Goal: Contribute content: Add original content to the website for others to see

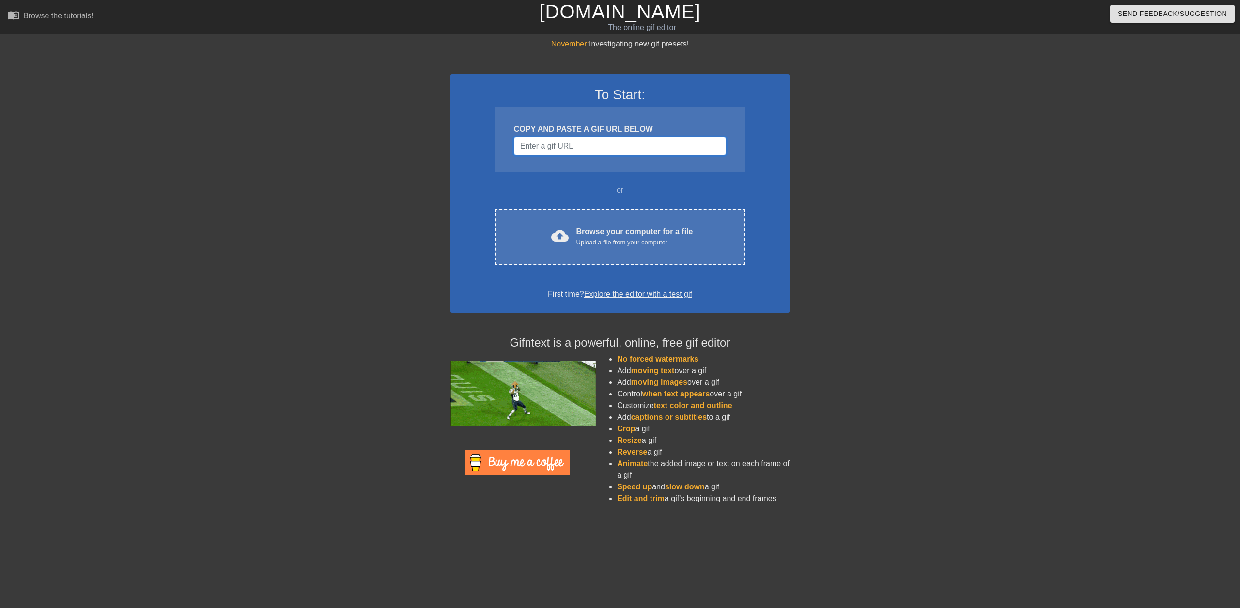
click at [584, 142] on input "Username" at bounding box center [620, 146] width 212 height 18
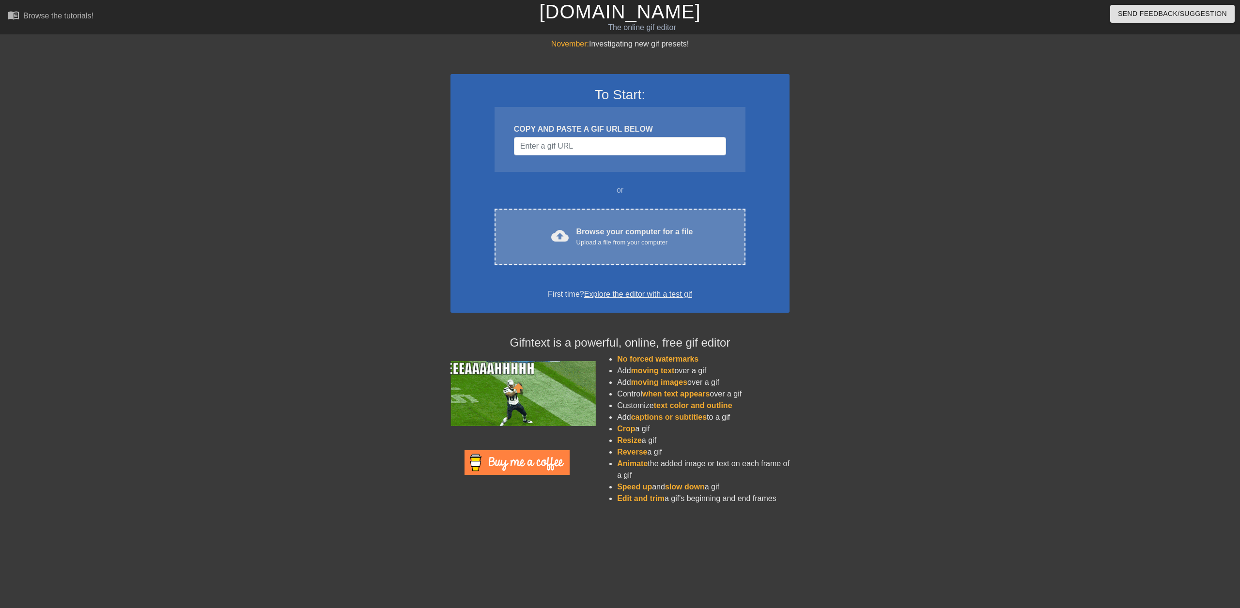
click at [592, 225] on div "cloud_upload Browse your computer for a file Upload a file from your computer C…" at bounding box center [619, 237] width 251 height 57
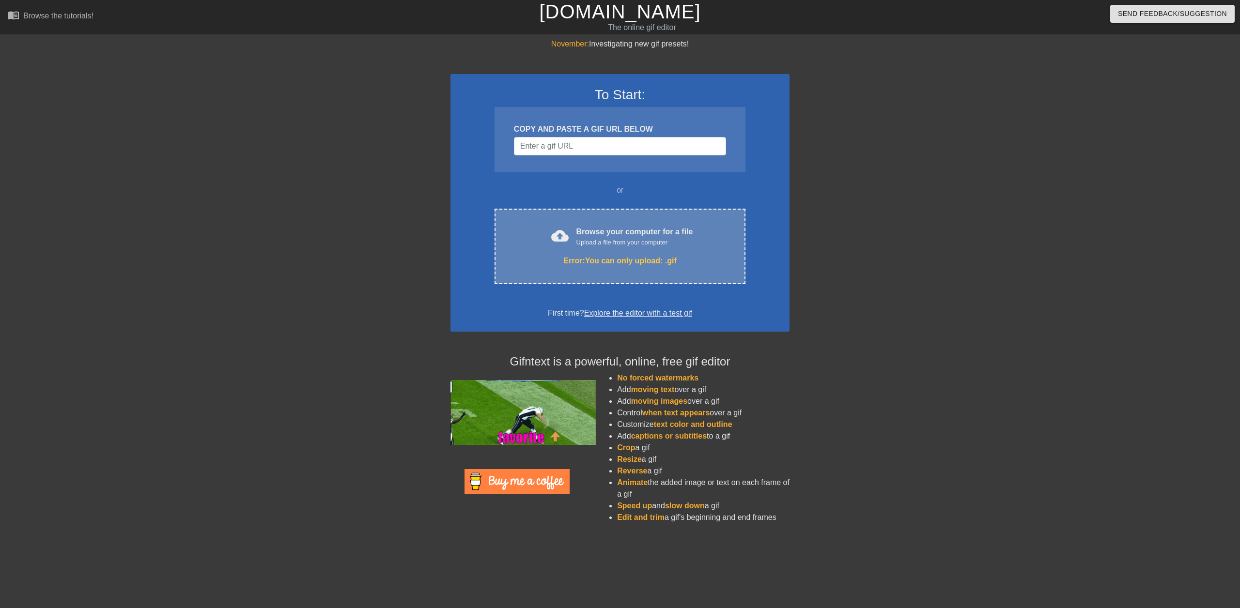
click at [573, 235] on div "cloud_upload Browse your computer for a file Upload a file from your computer" at bounding box center [620, 237] width 210 height 22
click at [655, 264] on div "Error: You can only upload: .gif" at bounding box center [620, 261] width 210 height 12
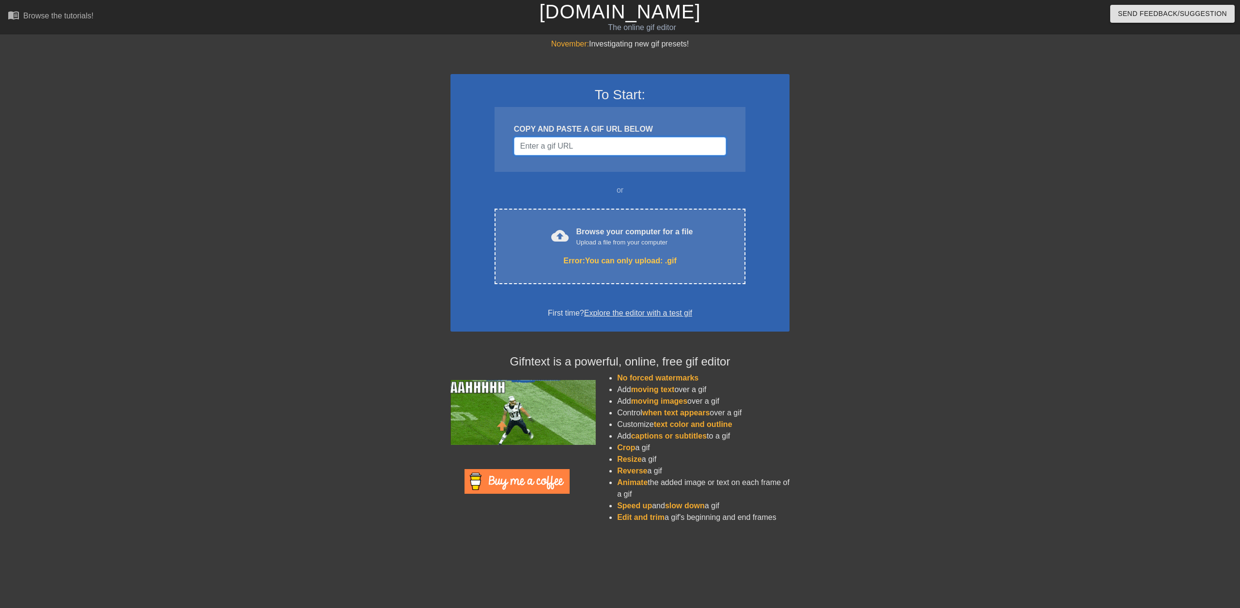
click at [592, 153] on input "Username" at bounding box center [620, 146] width 212 height 18
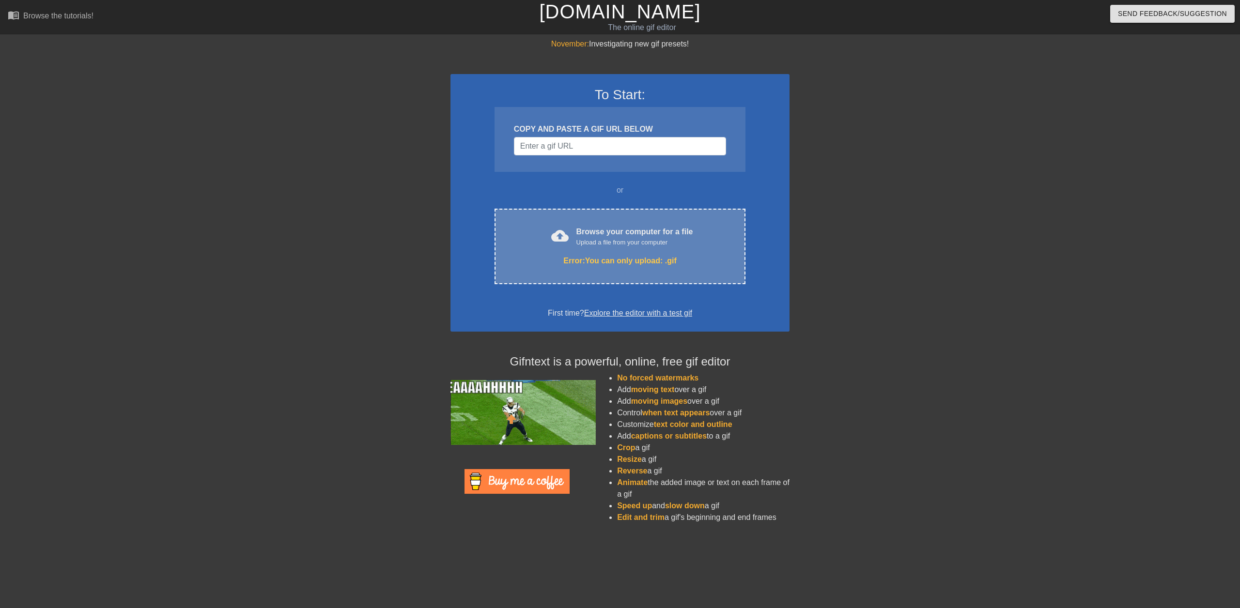
click at [601, 234] on div "Browse your computer for a file Upload a file from your computer" at bounding box center [634, 236] width 117 height 21
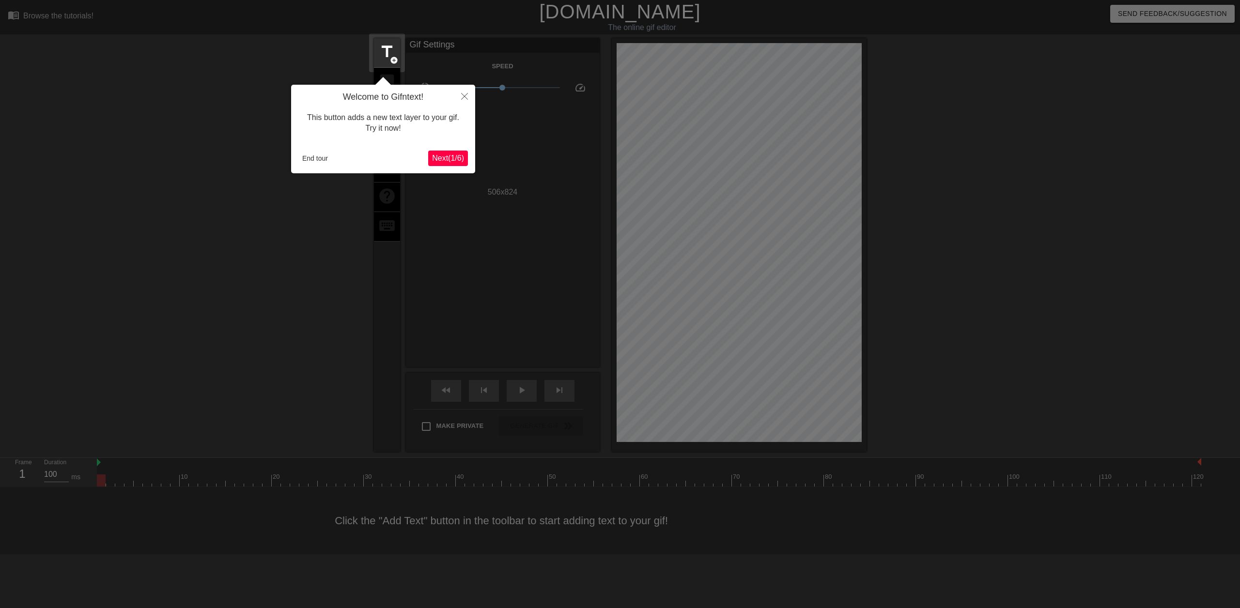
click at [450, 156] on span "Next ( 1 / 6 )" at bounding box center [448, 158] width 32 height 8
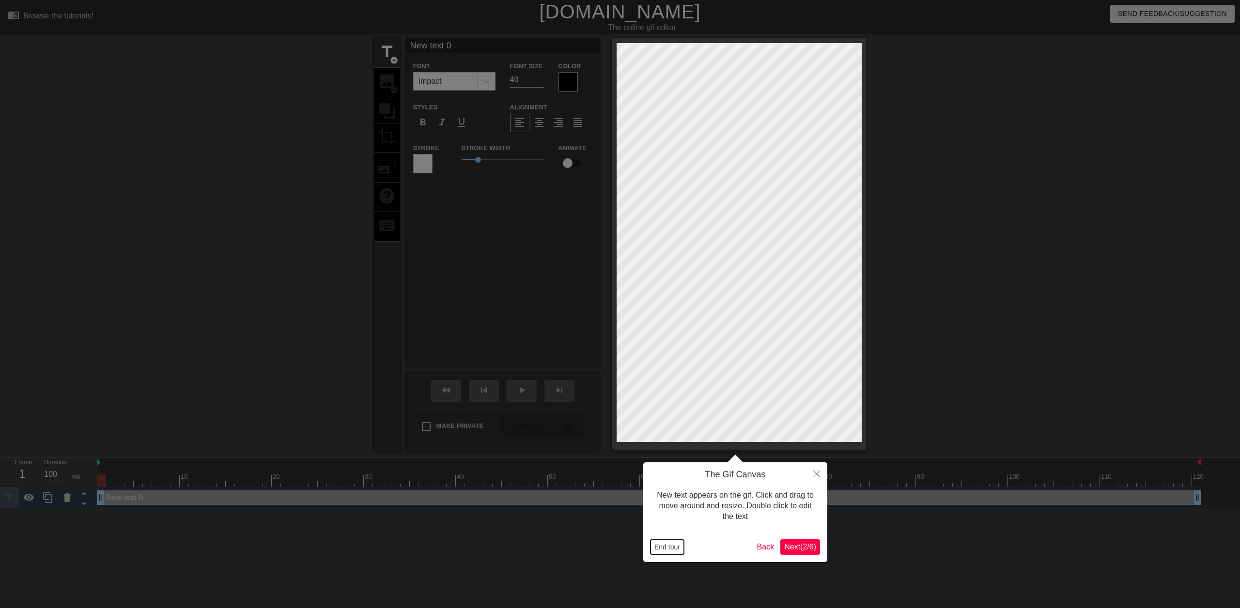
click at [673, 549] on button "End tour" at bounding box center [666, 547] width 33 height 15
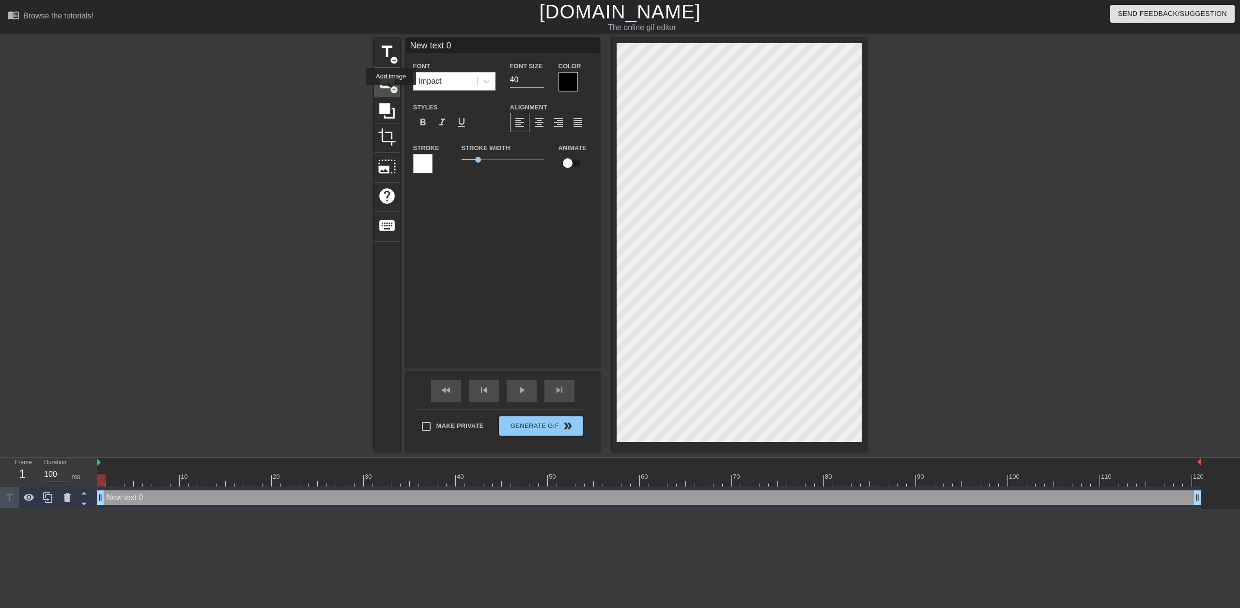
click at [391, 92] on span "add_circle" at bounding box center [394, 90] width 8 height 8
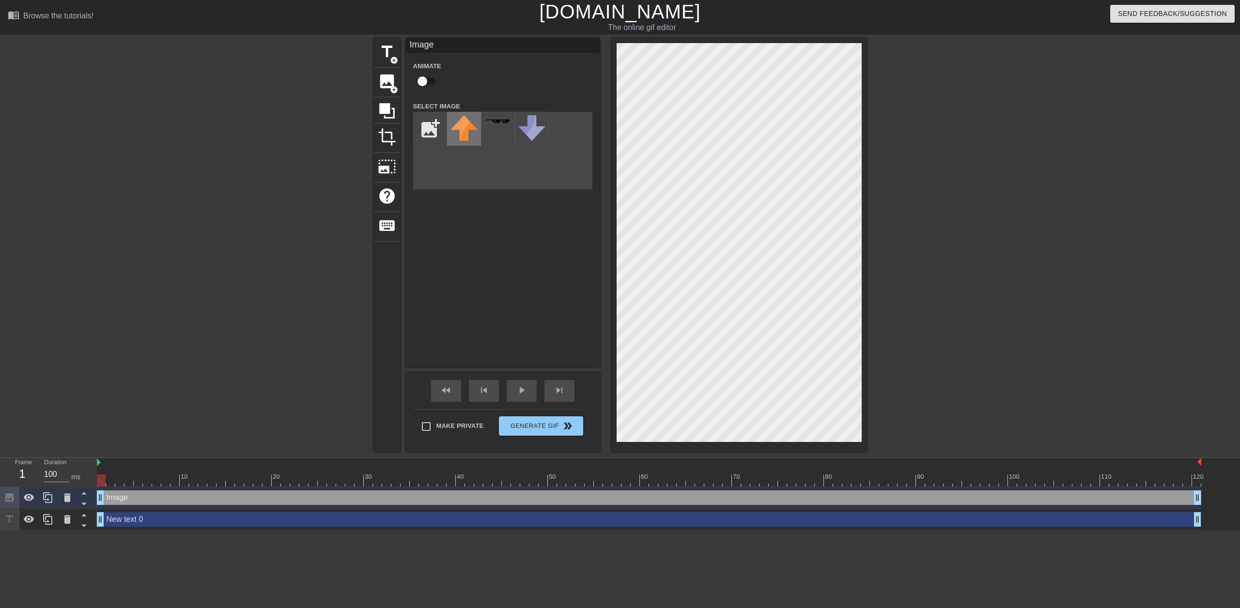
click at [462, 127] on img at bounding box center [463, 128] width 27 height 26
drag, startPoint x: 462, startPoint y: 129, endPoint x: 456, endPoint y: 144, distance: 15.9
click at [456, 144] on div at bounding box center [464, 129] width 34 height 34
drag, startPoint x: 507, startPoint y: 135, endPoint x: 520, endPoint y: 143, distance: 15.2
click at [493, 158] on div "add_photo_alternate" at bounding box center [502, 150] width 179 height 77
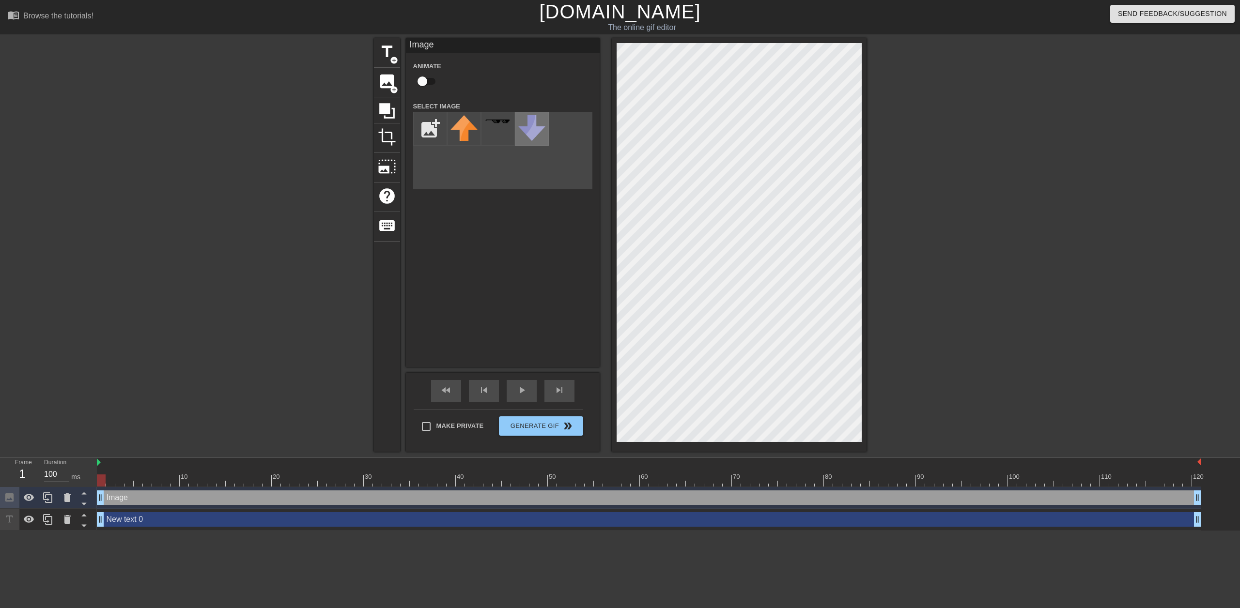
click at [533, 138] on img at bounding box center [531, 128] width 27 height 26
click at [492, 130] on div at bounding box center [498, 129] width 34 height 34
click at [455, 130] on img at bounding box center [463, 128] width 27 height 26
click at [422, 132] on input "file" at bounding box center [430, 128] width 33 height 33
type input "C:\fakepath\TRUE 2.png"
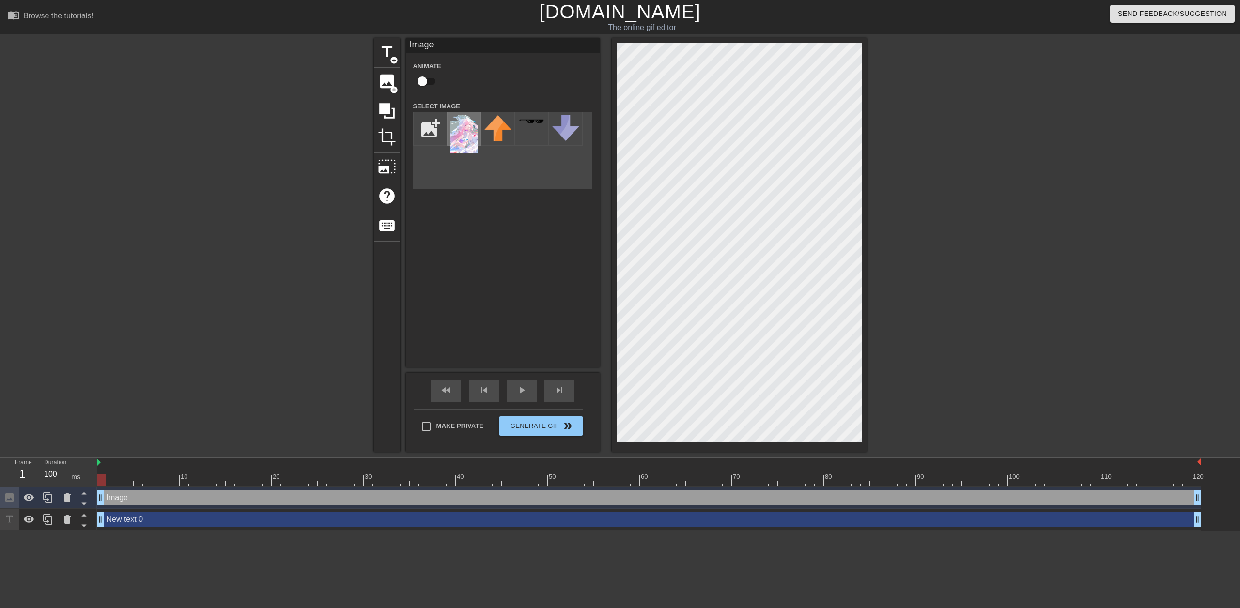
click at [479, 131] on div at bounding box center [464, 129] width 34 height 34
click at [889, 464] on div "menu_book Browse the tutorials! [DOMAIN_NAME] The online gif editor Send Feedba…" at bounding box center [620, 265] width 1240 height 531
click at [867, 422] on div "title add_circle image add_circle crop photo_size_select_large help keyboard Im…" at bounding box center [620, 245] width 1240 height 414
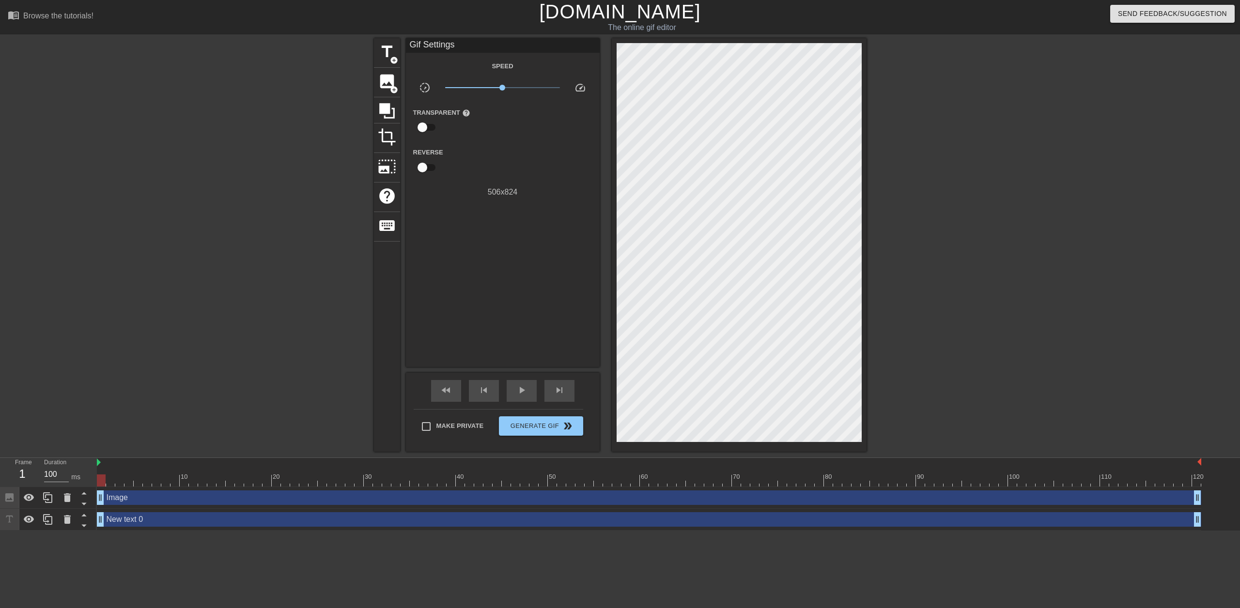
click at [904, 362] on div "title add_circle image add_circle crop photo_size_select_large help keyboard Gi…" at bounding box center [620, 245] width 1240 height 414
click at [531, 427] on span "Generate Gif double_arrow" at bounding box center [541, 426] width 76 height 12
